Goal: Check status: Check status

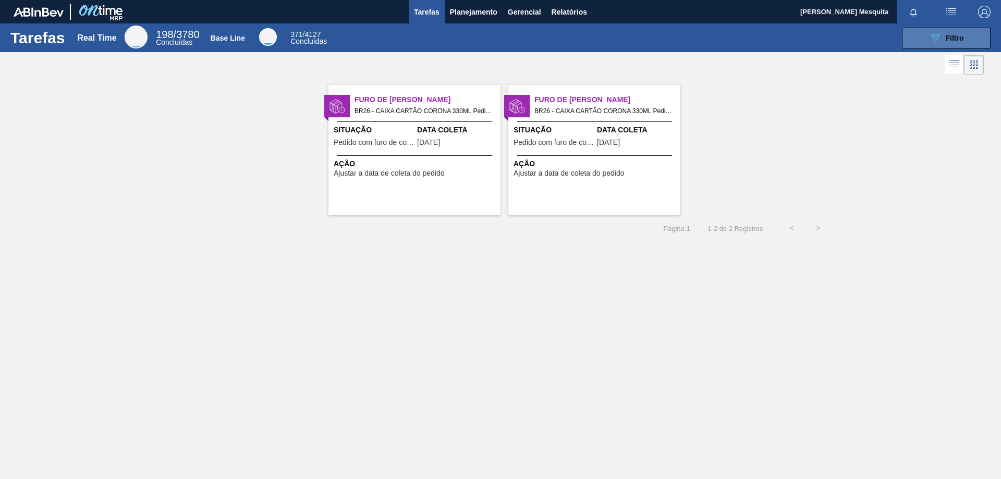
click at [906, 45] on button "089F7B8B-B2A5-4AFE-B5C0-19BA573D28AC Filtro" at bounding box center [946, 38] width 89 height 21
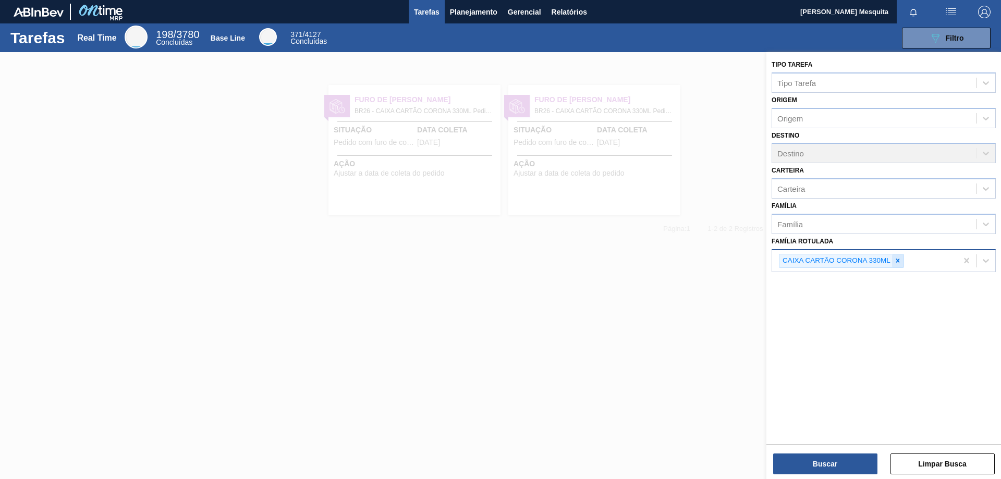
click at [900, 262] on icon at bounding box center [897, 260] width 7 height 7
click at [476, 31] on div "089F7B8B-B2A5-4AFE-B5C0-19BA573D28AC Filtro" at bounding box center [665, 38] width 662 height 21
click at [479, 17] on span "Planejamento" at bounding box center [473, 12] width 47 height 13
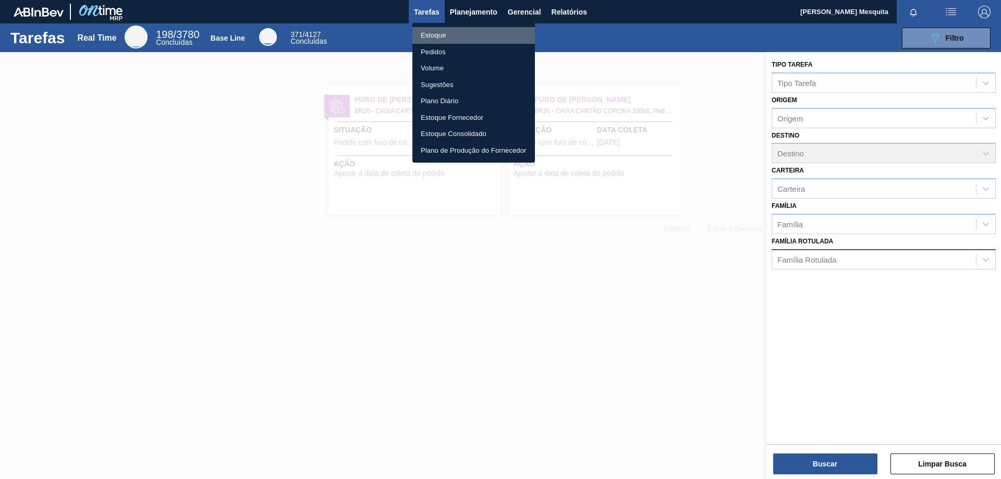
click at [459, 33] on li "Estoque" at bounding box center [474, 35] width 123 height 17
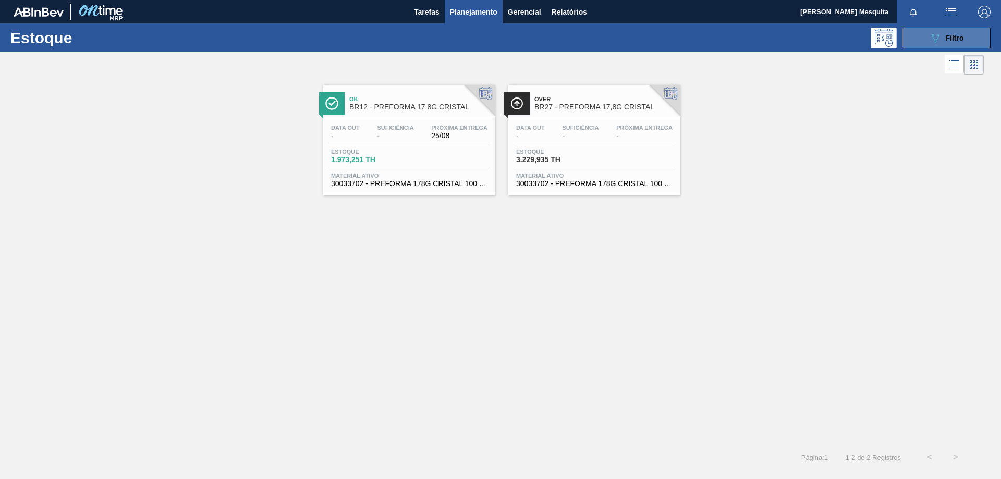
click at [960, 33] on div "089F7B8B-B2A5-4AFE-B5C0-19BA573D28AC Filtro" at bounding box center [946, 38] width 35 height 13
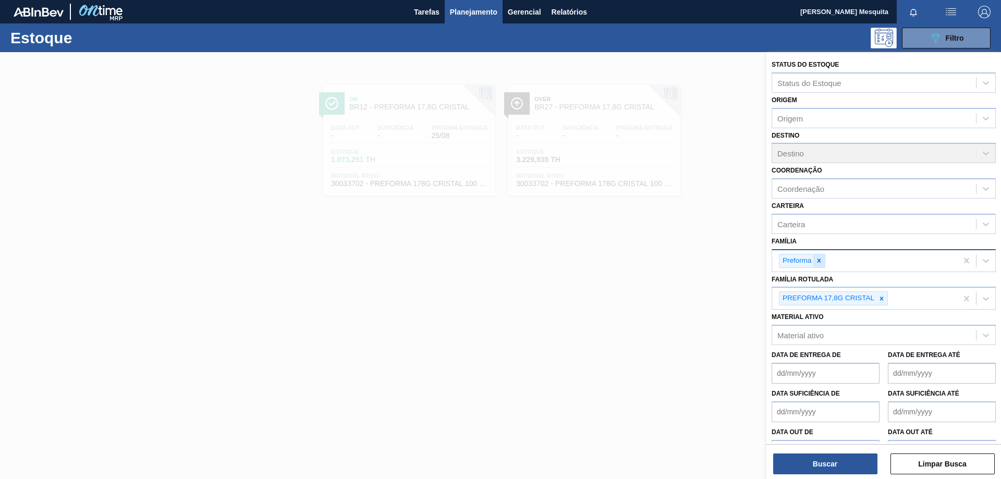
click at [823, 261] on div at bounding box center [819, 260] width 11 height 13
click at [881, 296] on icon at bounding box center [881, 296] width 7 height 7
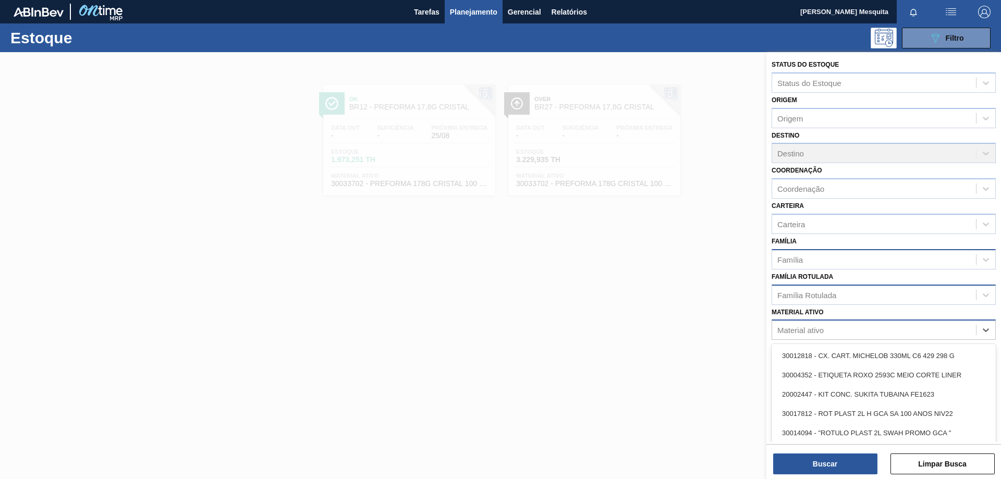
click at [847, 335] on div "Material ativo" at bounding box center [874, 330] width 204 height 15
paste ativo "30029927"
type ativo "30029927"
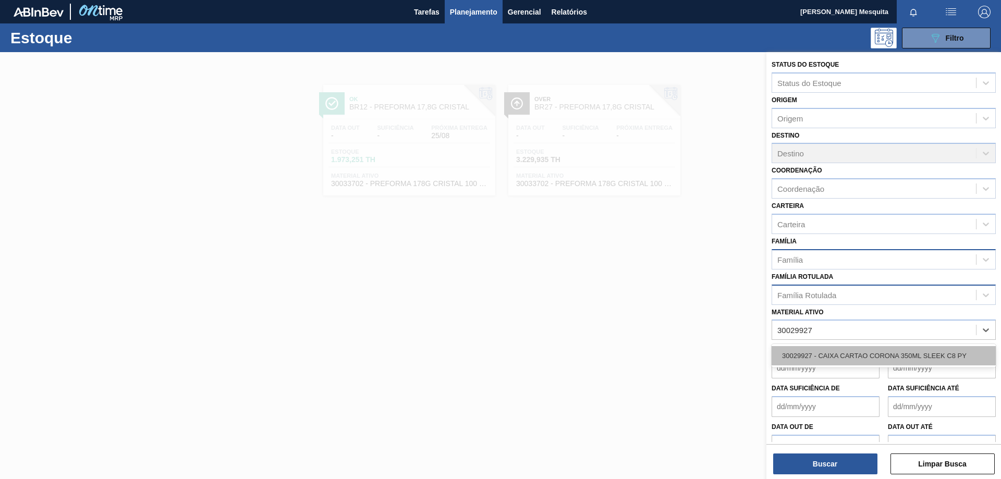
click at [853, 356] on div "30029927 - CAIXA CARTAO CORONA 350ML SLEEK C8 PY" at bounding box center [884, 355] width 224 height 19
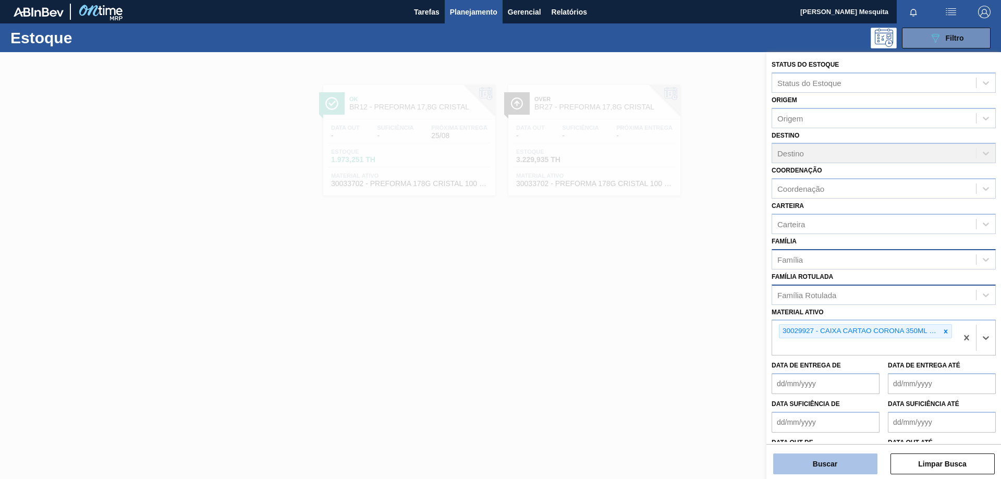
click at [832, 466] on button "Buscar" at bounding box center [825, 464] width 104 height 21
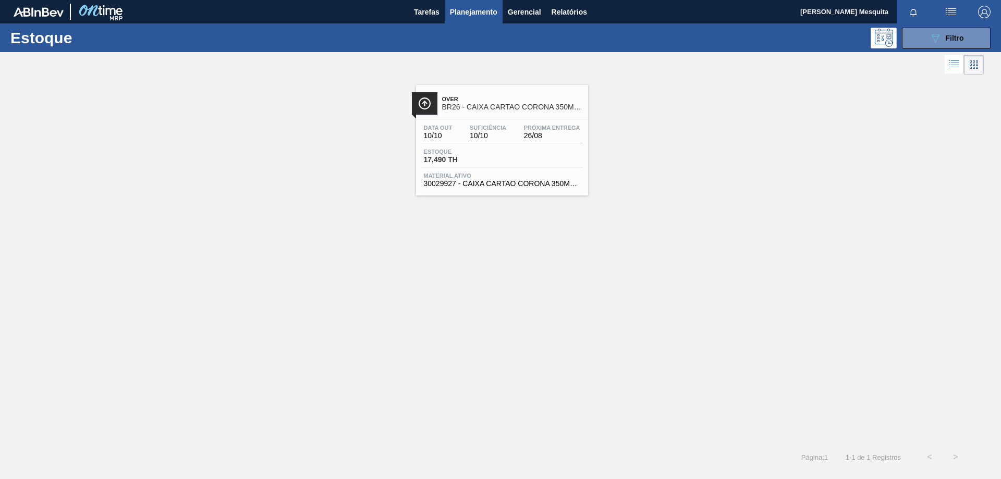
click at [513, 149] on div "Estoque 17,490 TH" at bounding box center [502, 158] width 162 height 19
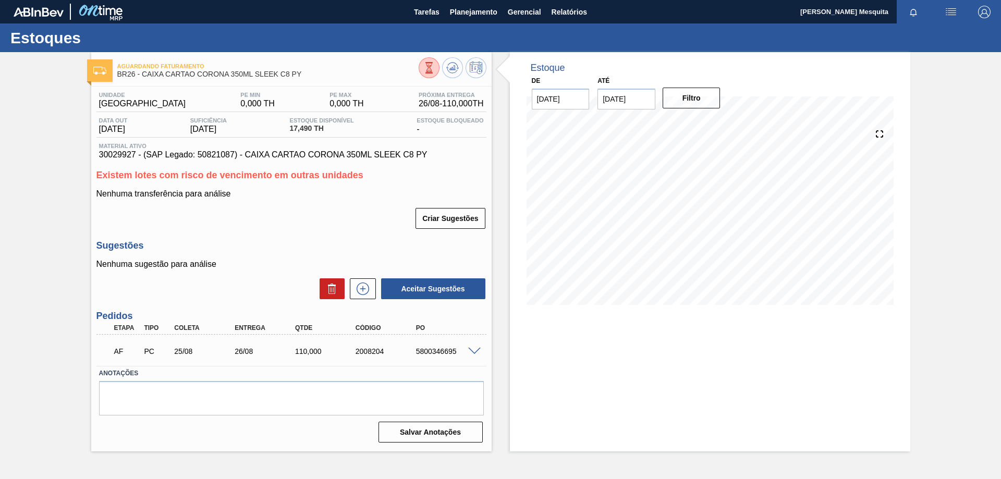
click at [472, 348] on span at bounding box center [474, 352] width 13 height 8
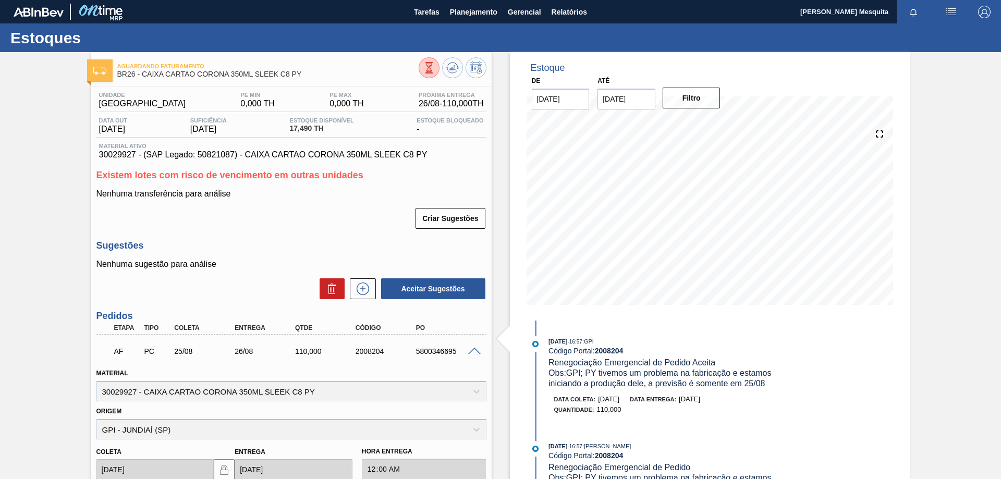
scroll to position [52, 0]
